Goal: Information Seeking & Learning: Compare options

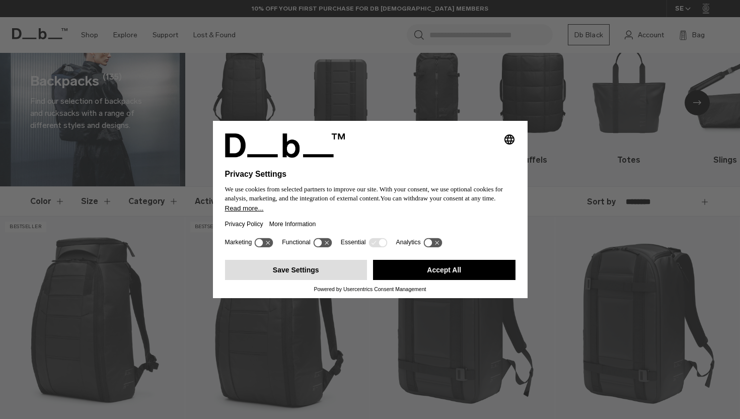
click at [326, 265] on button "Save Settings" at bounding box center [296, 270] width 142 height 20
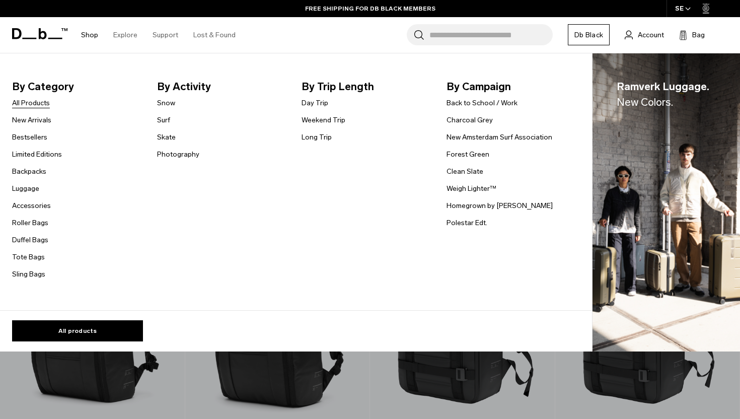
click at [41, 102] on link "All Products" at bounding box center [31, 103] width 38 height 11
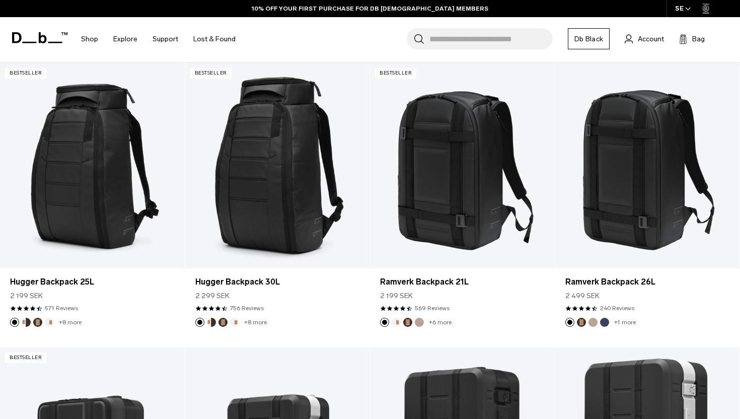
scroll to position [192, 0]
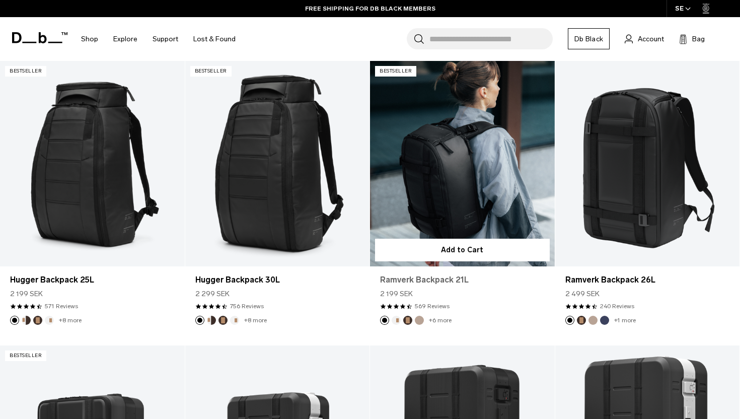
click at [426, 279] on link "Ramverk Backpack 21L" at bounding box center [462, 280] width 165 height 12
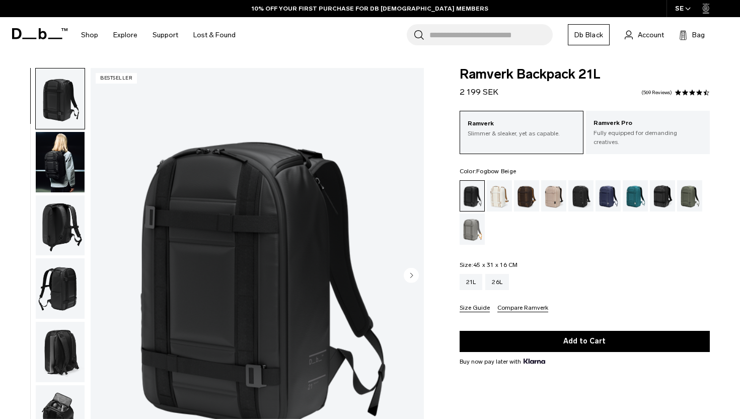
click at [549, 200] on div "Fogbow Beige" at bounding box center [554, 195] width 26 height 31
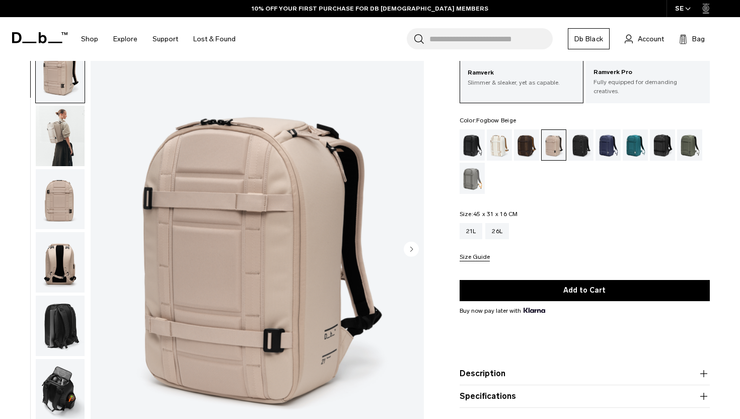
scroll to position [51, 0]
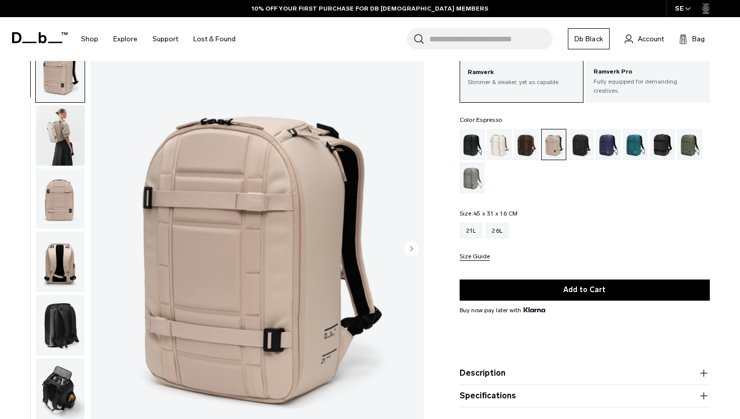
click at [528, 137] on div "Espresso" at bounding box center [527, 144] width 26 height 31
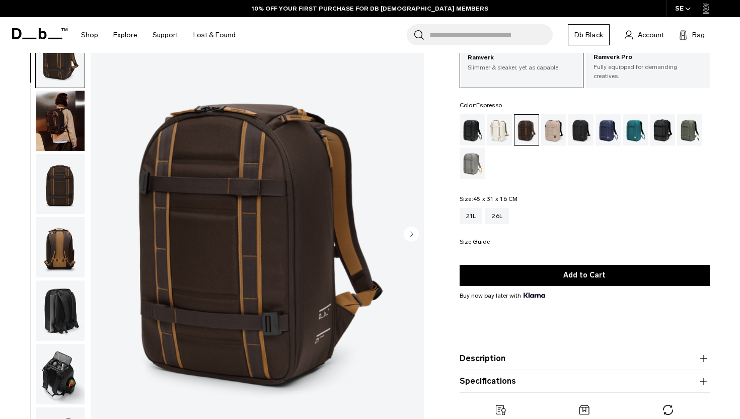
scroll to position [68, 0]
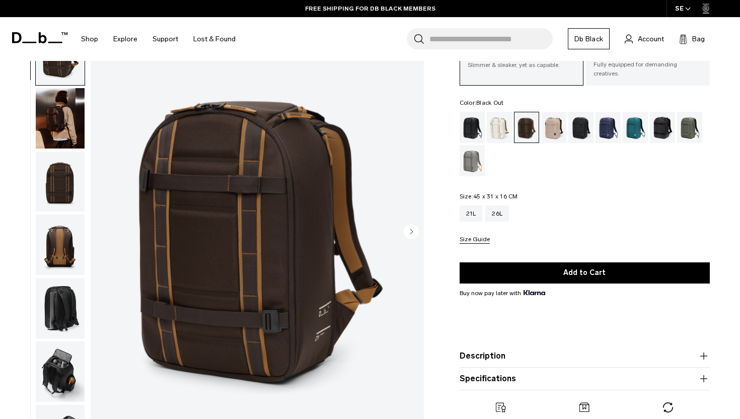
click at [476, 118] on div "Black Out" at bounding box center [473, 127] width 26 height 31
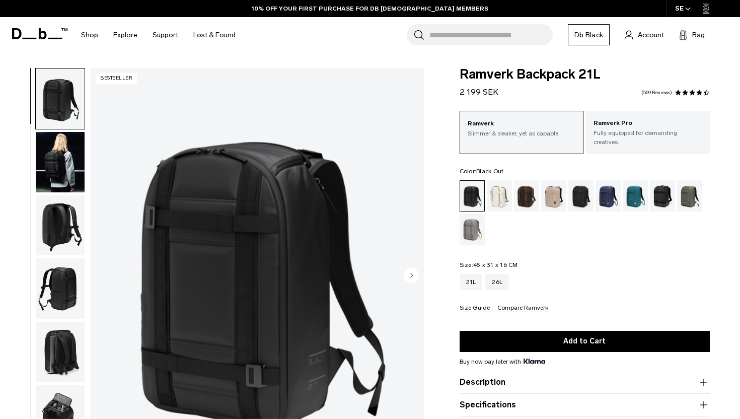
scroll to position [472, 0]
